Goal: Task Accomplishment & Management: Use online tool/utility

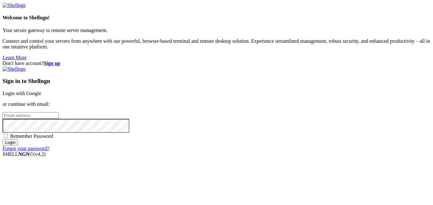
click at [41, 91] on link "Login with Google" at bounding box center [22, 93] width 39 height 5
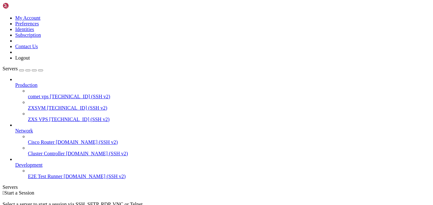
click at [28, 105] on icon at bounding box center [28, 105] width 0 height 0
click at [46, 105] on span "ZXSVM" at bounding box center [37, 107] width 18 height 5
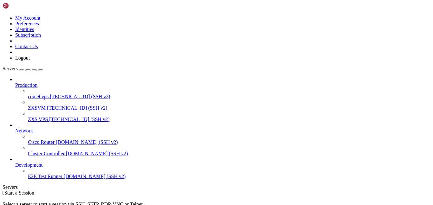
click at [55, 105] on span "[TECHNICAL_ID] (SSH v2)" at bounding box center [77, 107] width 60 height 5
click at [28, 117] on link "ZXS VPS 103.63.28.72 (SSH v2)" at bounding box center [229, 120] width 402 height 6
drag, startPoint x: 24, startPoint y: 443, endPoint x: 2, endPoint y: 354, distance: 91.8
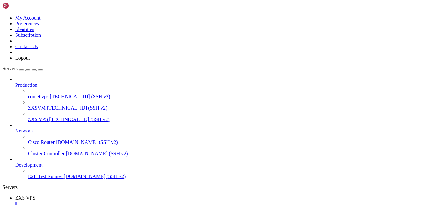
drag, startPoint x: 12, startPoint y: 442, endPoint x: -3, endPoint y: 398, distance: 46.5
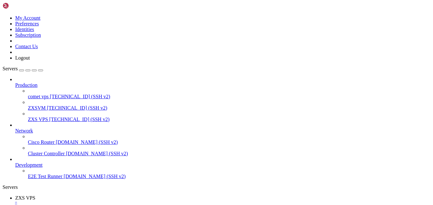
click at [47, 105] on span "[TECHNICAL_ID] (SSH v2)" at bounding box center [77, 107] width 60 height 5
click at [46, 105] on span "ZXSVM" at bounding box center [37, 107] width 18 height 5
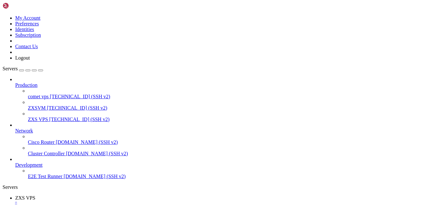
click at [113, 201] on div "" at bounding box center [222, 204] width 415 height 6
drag, startPoint x: 3, startPoint y: 369, endPoint x: 61, endPoint y: 436, distance: 89.1
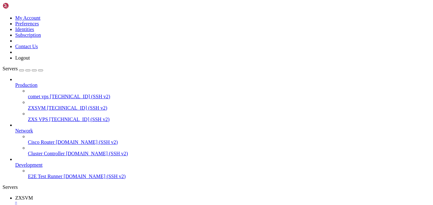
drag, startPoint x: 52, startPoint y: 432, endPoint x: 5, endPoint y: 369, distance: 78.6
